Goal: Transaction & Acquisition: Purchase product/service

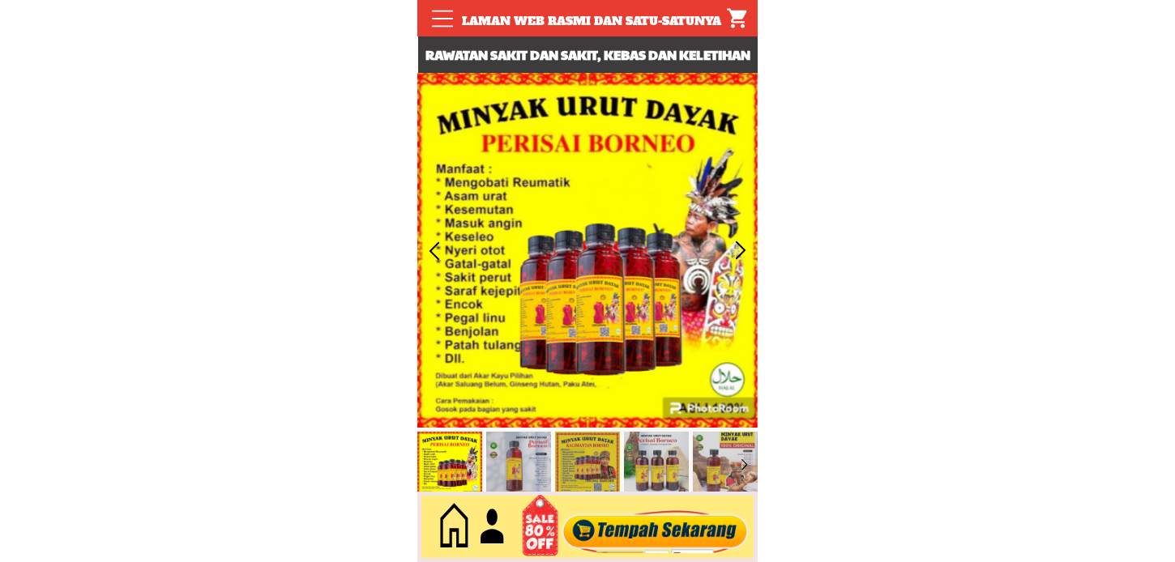
click at [650, 519] on div at bounding box center [656, 527] width 196 height 53
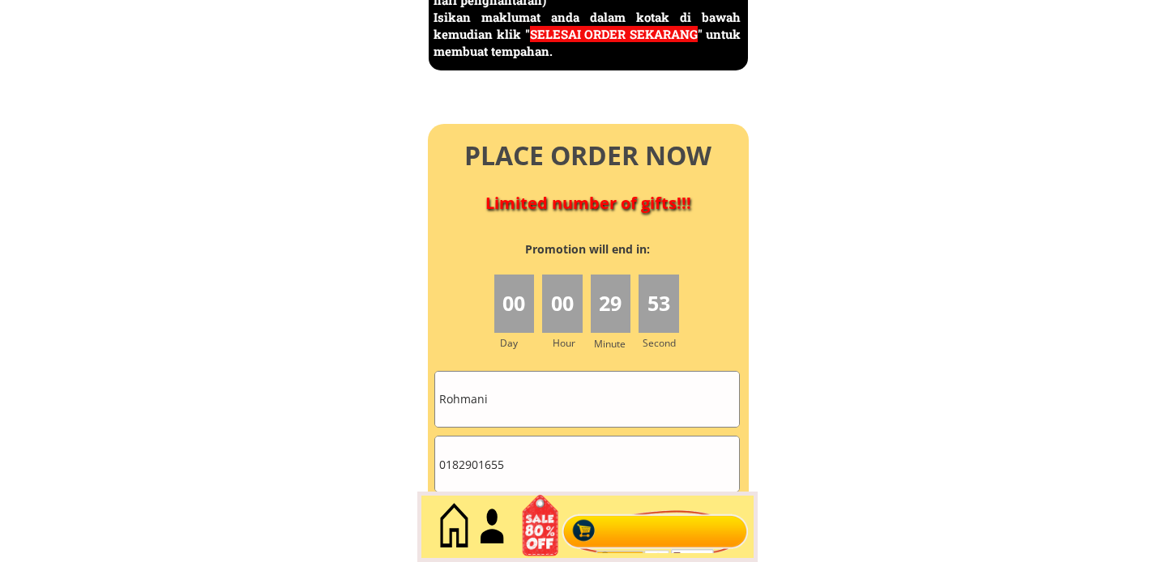
scroll to position [7212, 0]
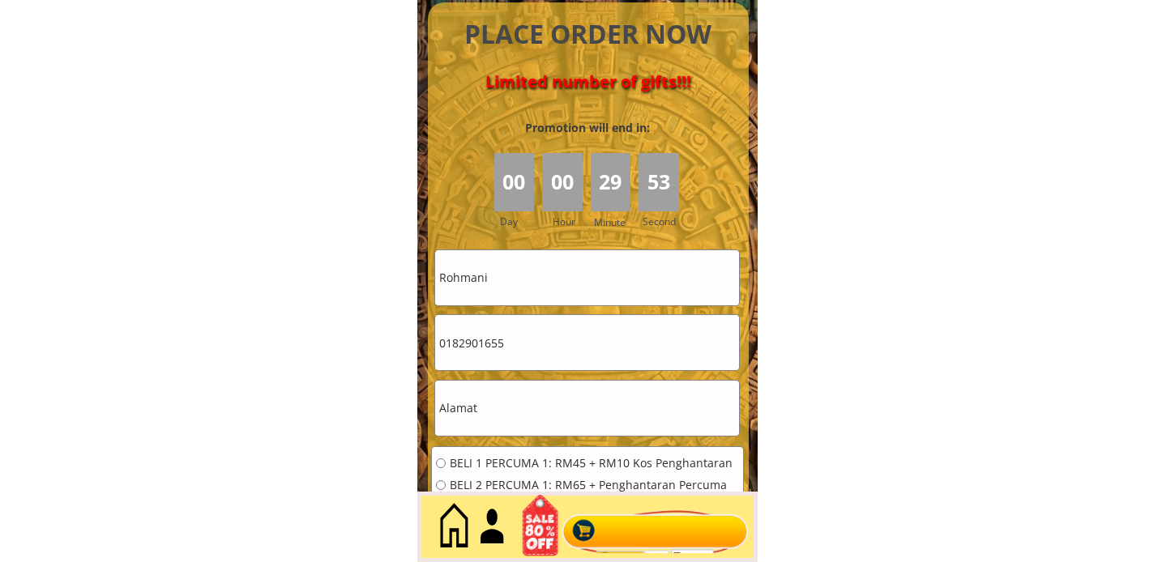
click at [508, 408] on input "text" at bounding box center [587, 408] width 304 height 55
paste input "Amin yno28 jalan pu 5/4taman puchongng utama puchonh bt 14 puchong [GEOGRAPHIC_…"
drag, startPoint x: 507, startPoint y: 411, endPoint x: 320, endPoint y: 416, distance: 186.5
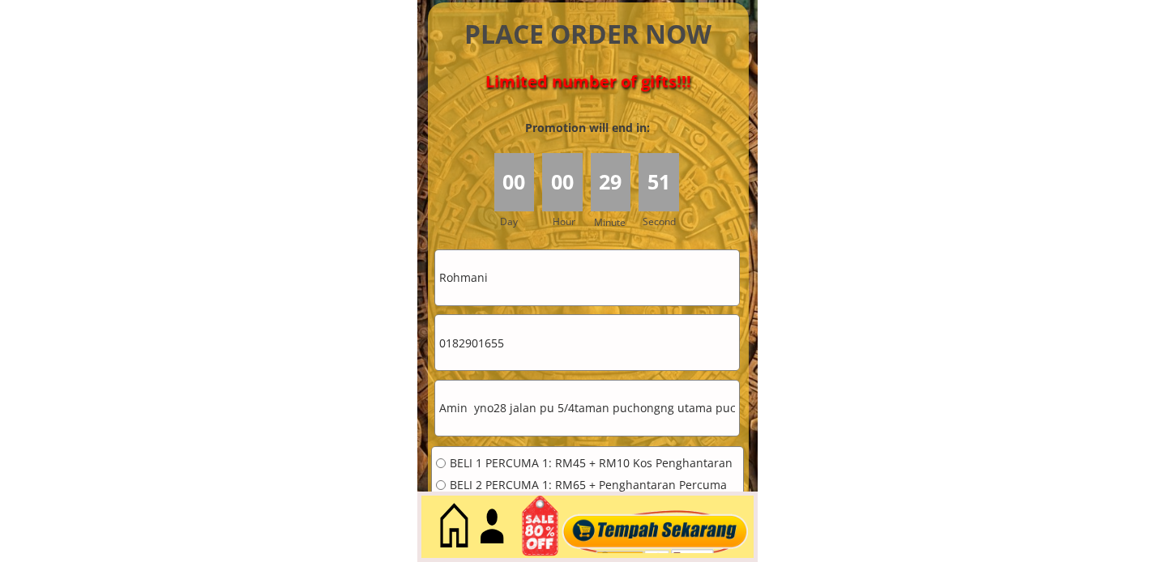
click at [511, 407] on input "Amin yno28 jalan pu 5/4taman puchongng utama puchonh bt 14 puchong [GEOGRAPHIC_…" at bounding box center [587, 408] width 304 height 55
drag, startPoint x: 473, startPoint y: 405, endPoint x: 403, endPoint y: 407, distance: 70.5
type input "no28 jalan pu 5/4taman puchongng utama puchonh bt 14 puchong [GEOGRAPHIC_DATA]"
drag, startPoint x: 532, startPoint y: 286, endPoint x: 353, endPoint y: 285, distance: 178.3
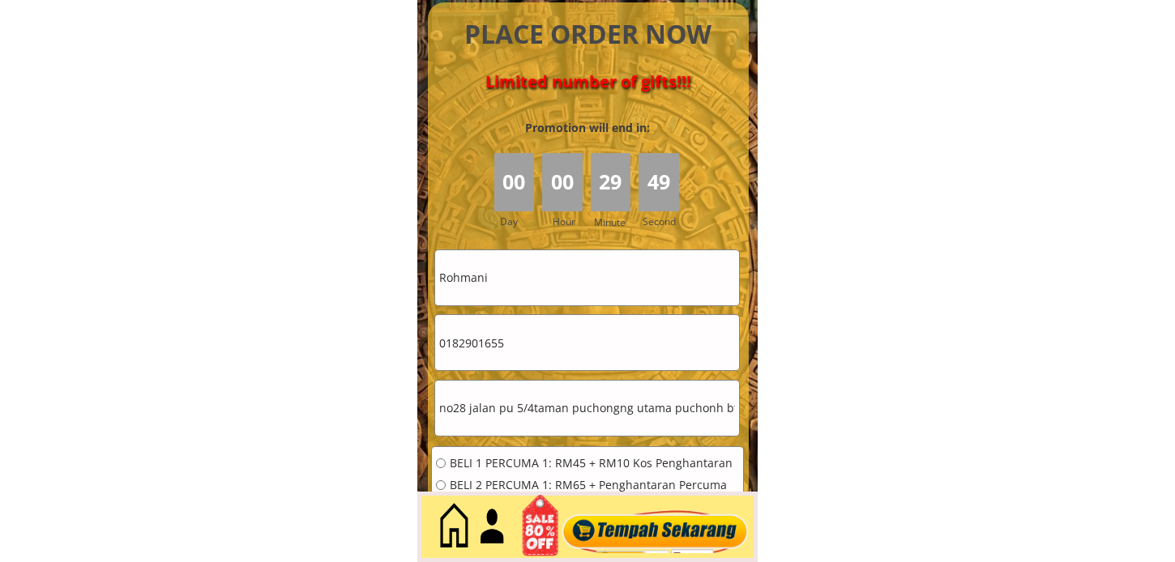
paste input "Amin y"
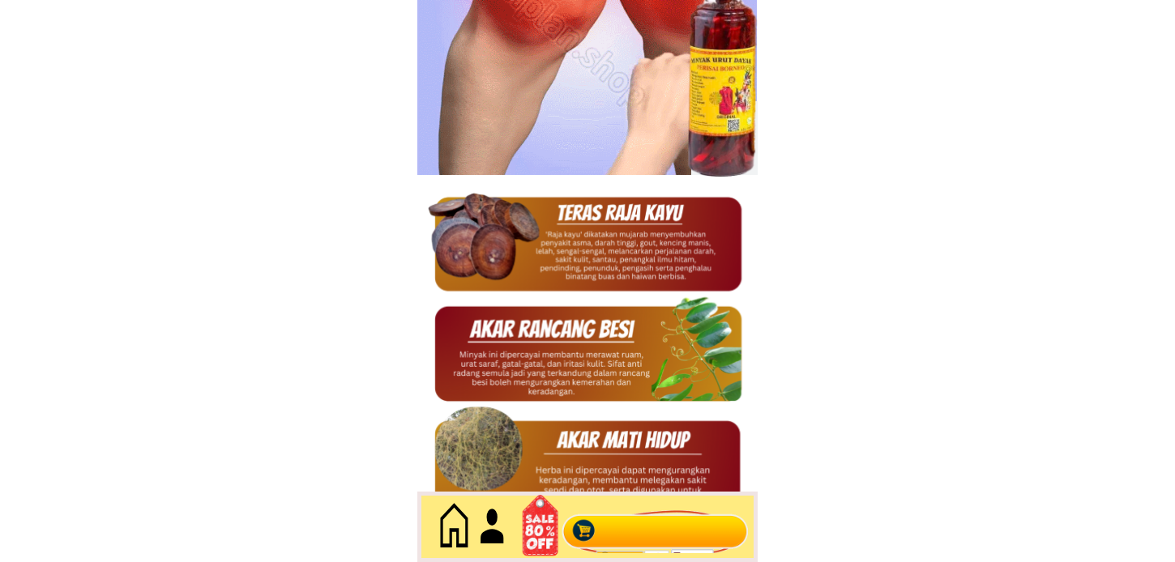
scroll to position [1, 0]
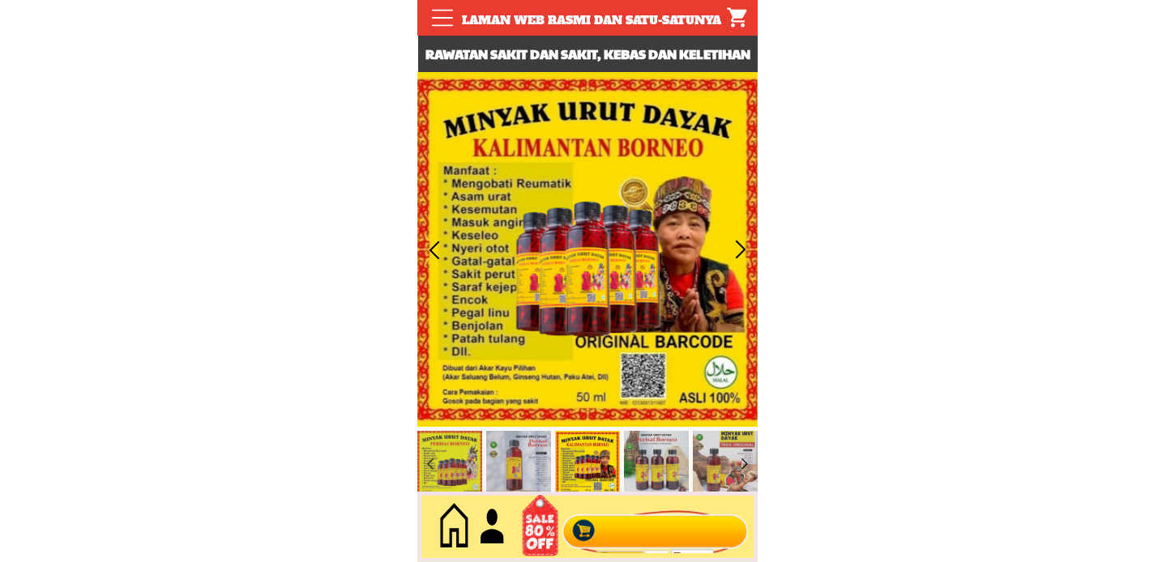
type input "Amin y"
click at [634, 514] on div at bounding box center [656, 527] width 196 height 53
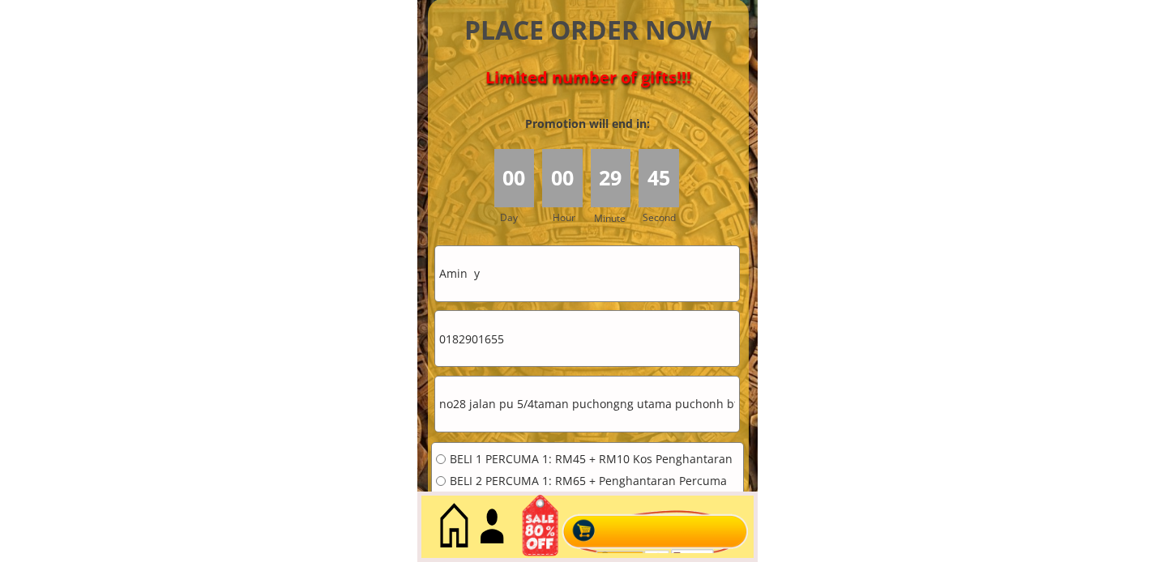
scroll to position [7303, 0]
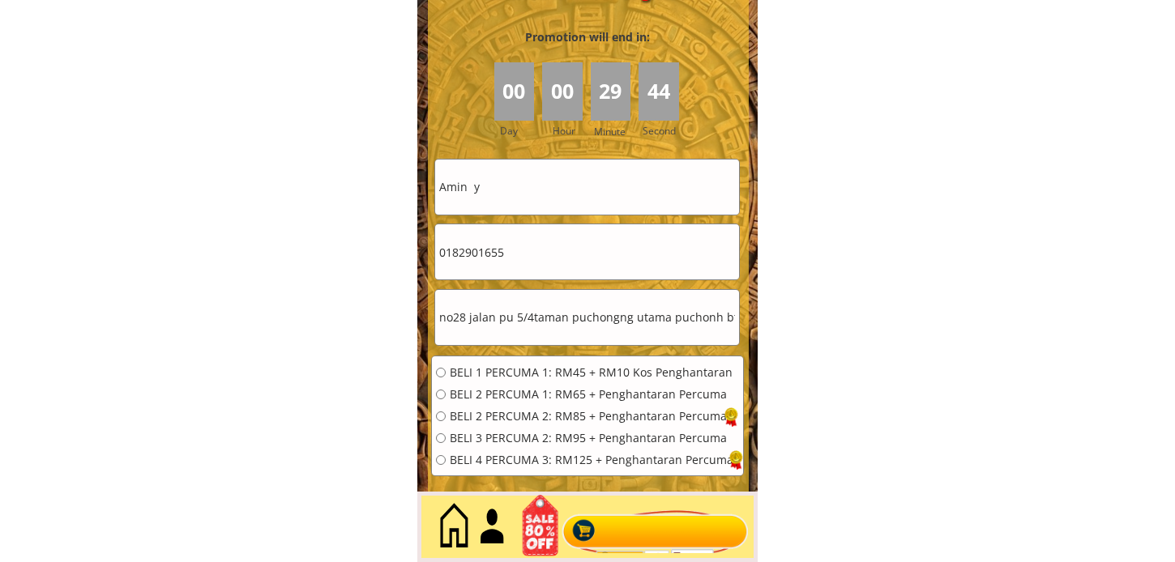
click at [528, 254] on input "0182901655" at bounding box center [587, 252] width 304 height 55
click at [528, 252] on input "0182901655" at bounding box center [587, 252] width 304 height 55
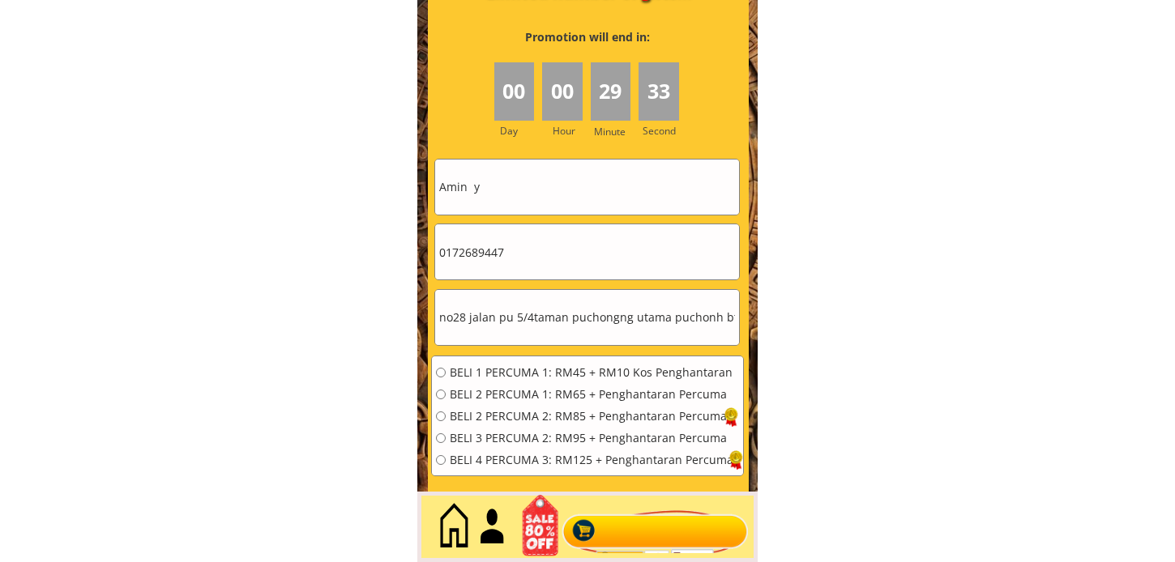
type input "0172689447"
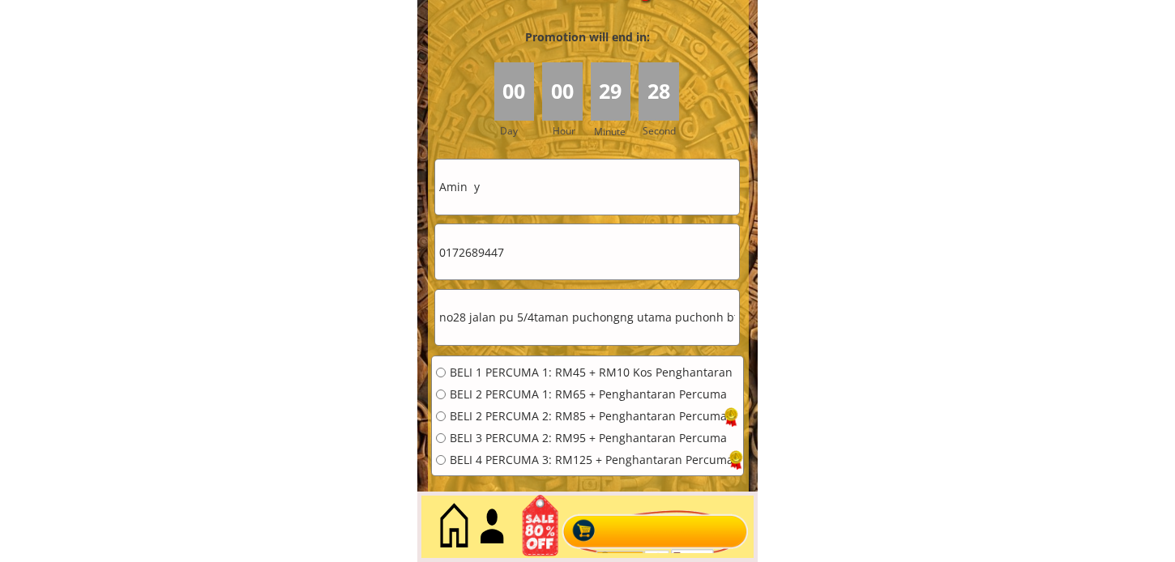
click at [507, 370] on span "BELI 1 PERCUMA 1: RM45 + RM10 Kos Penghantaran" at bounding box center [592, 372] width 284 height 11
radio input "true"
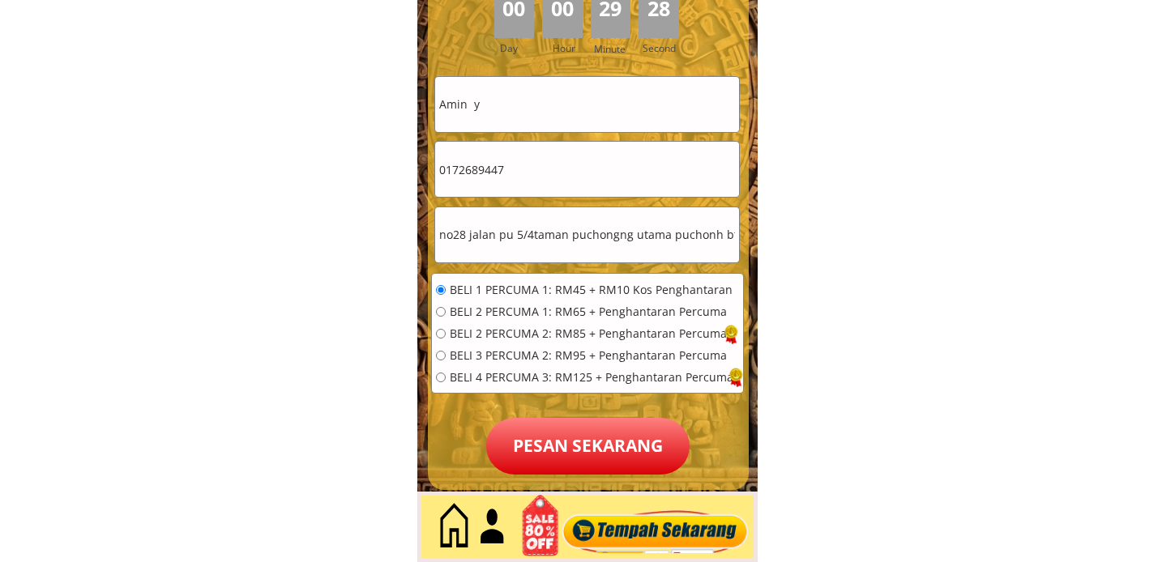
scroll to position [7483, 0]
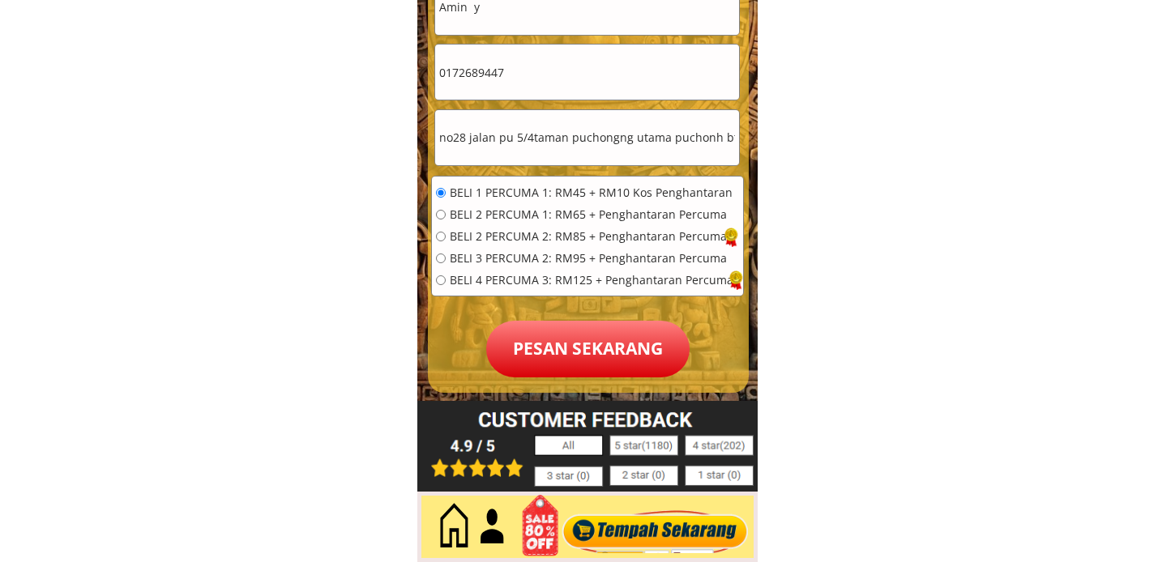
click at [597, 363] on p "Pesan sekarang" at bounding box center [587, 349] width 203 height 57
